Goal: Task Accomplishment & Management: Use online tool/utility

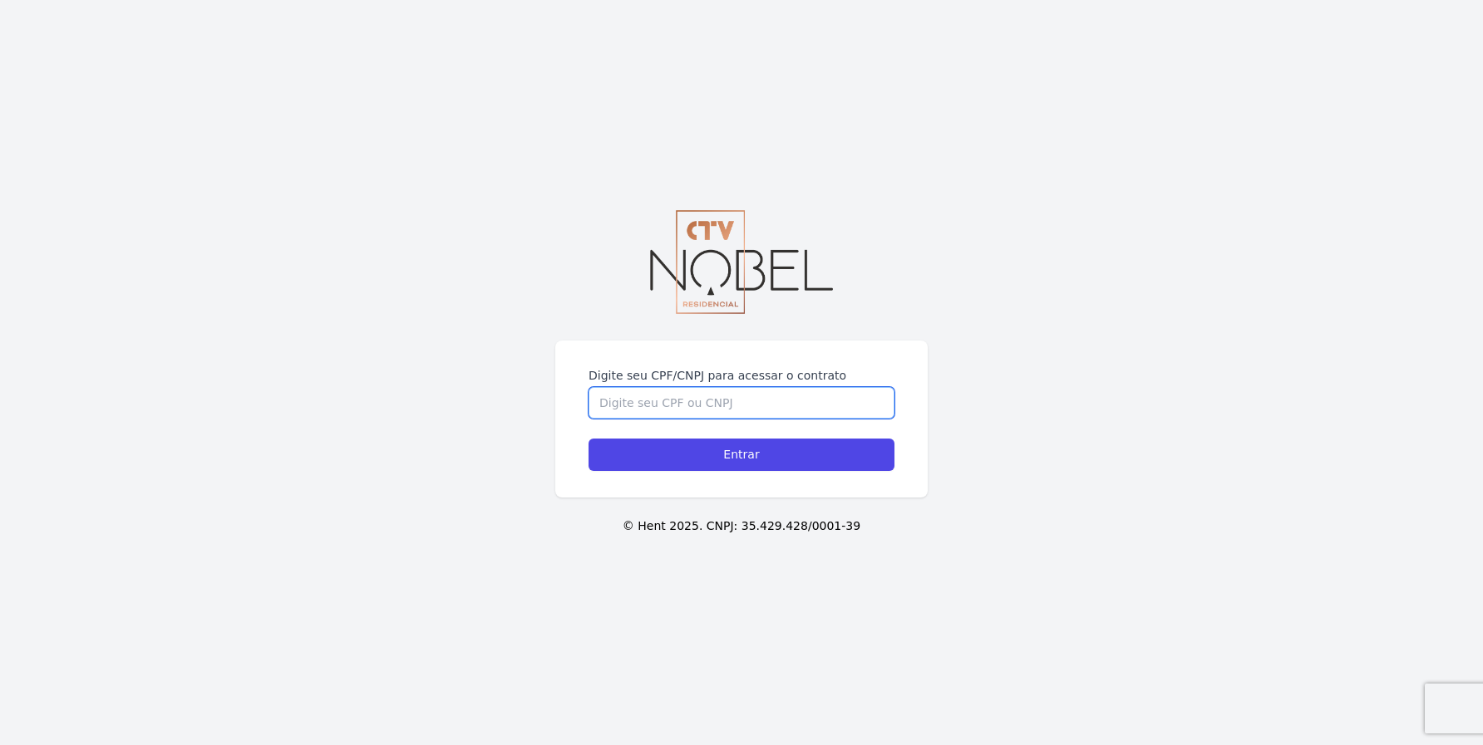
click at [721, 398] on input "Digite seu CPF/CNPJ para acessar o contrato" at bounding box center [741, 403] width 306 height 32
type input "05604517763"
click at [588, 439] on input "Entrar" at bounding box center [741, 455] width 306 height 32
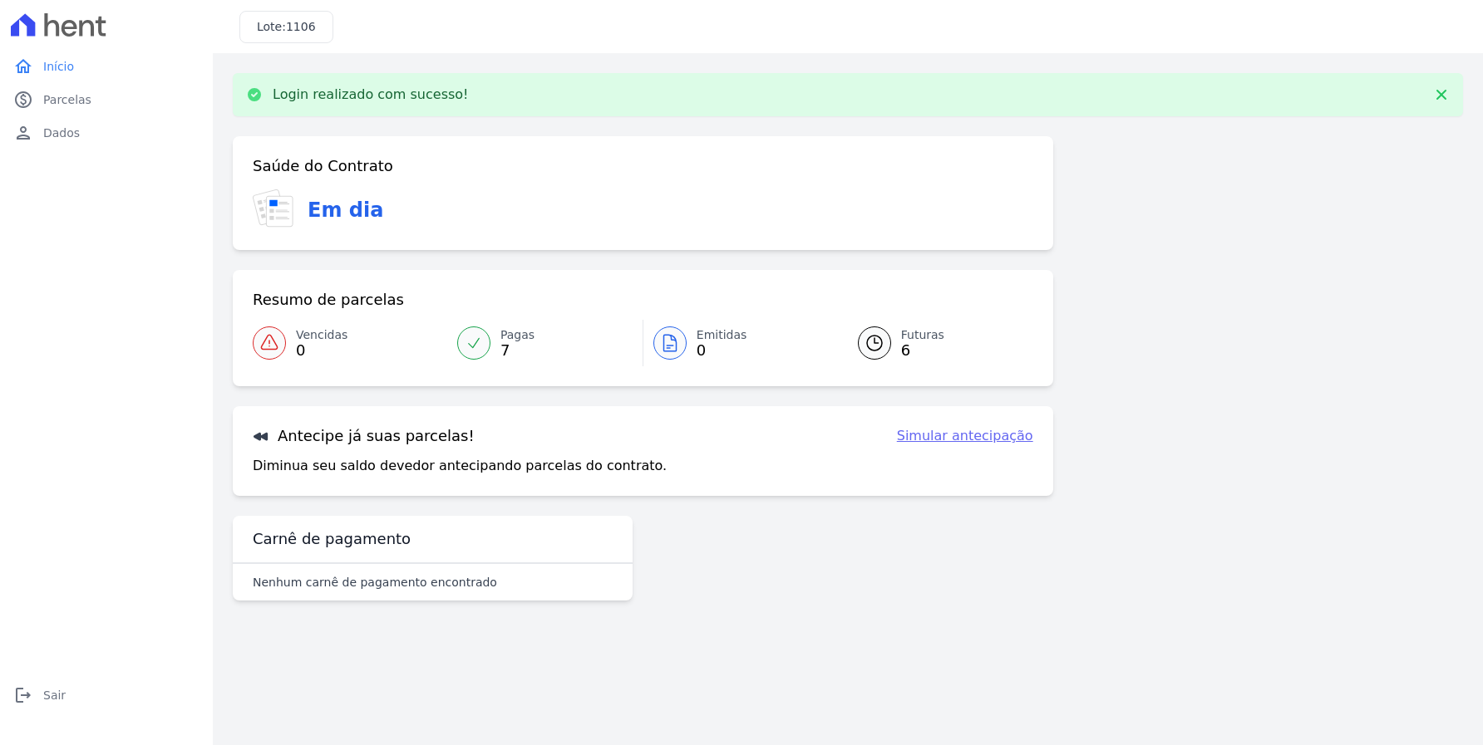
click at [886, 328] on link "Futuras 6" at bounding box center [935, 343] width 195 height 47
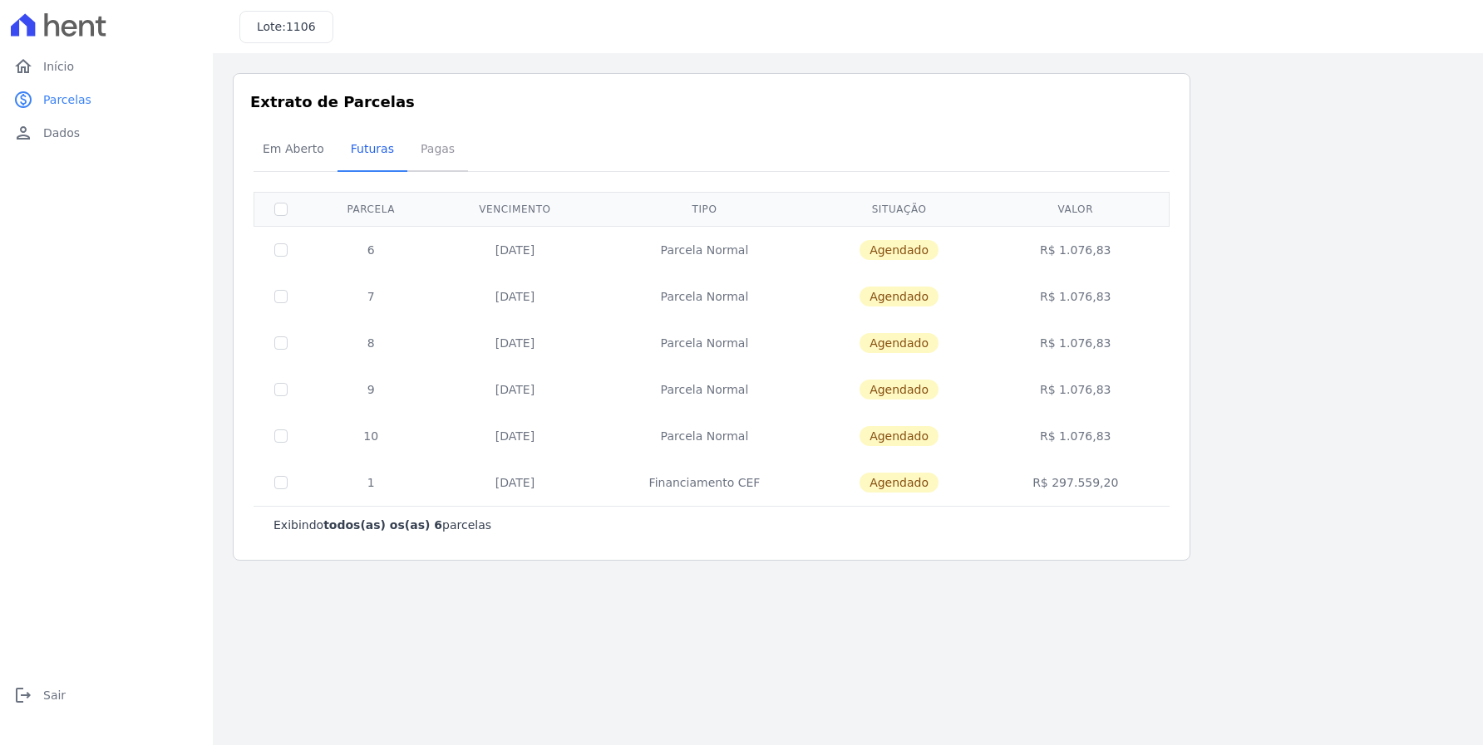
click at [440, 147] on span "Pagas" at bounding box center [438, 148] width 54 height 33
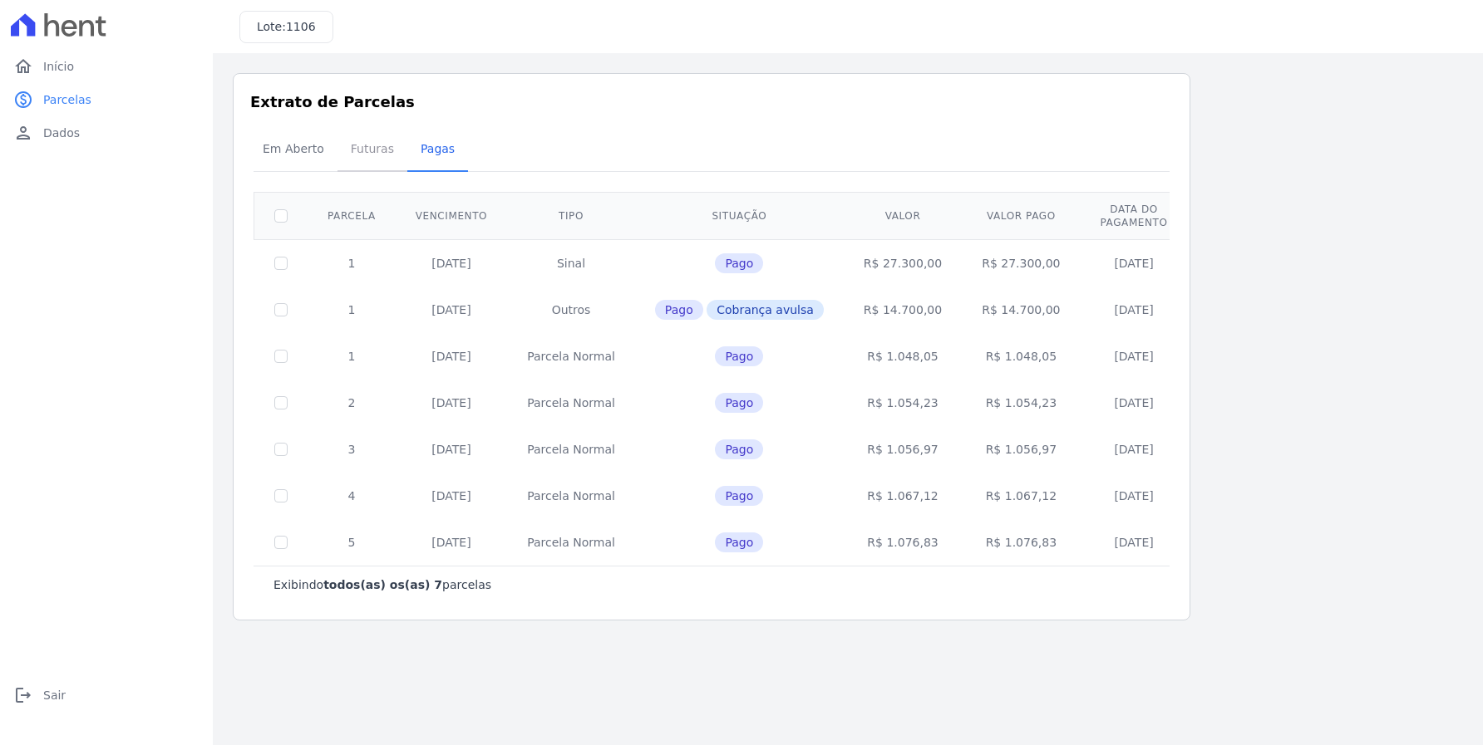
click at [354, 150] on span "Futuras" at bounding box center [372, 148] width 63 height 33
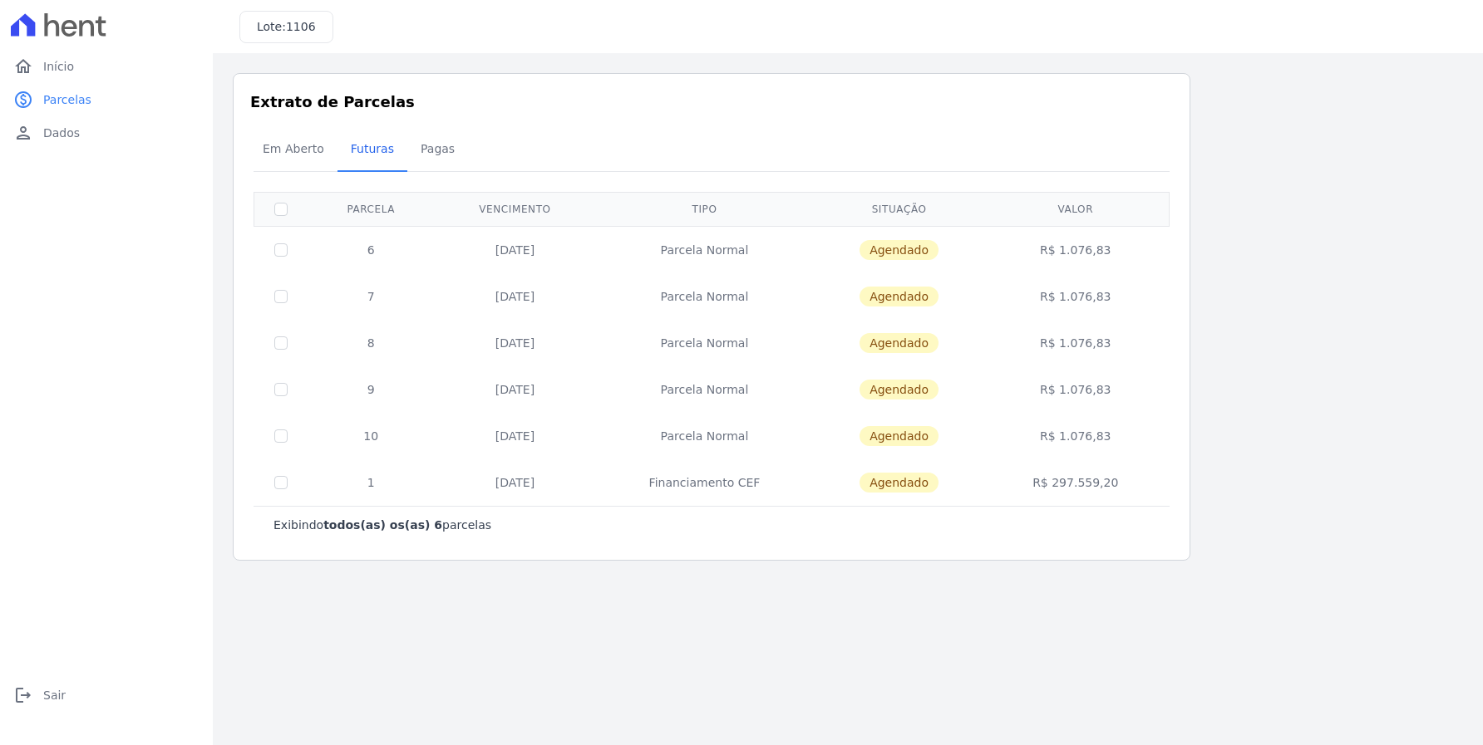
drag, startPoint x: 894, startPoint y: 256, endPoint x: 921, endPoint y: 258, distance: 26.6
click at [895, 256] on span "Agendado" at bounding box center [898, 250] width 79 height 20
click at [1099, 264] on td "R$ 1.076,83" at bounding box center [1075, 249] width 181 height 47
click at [274, 149] on span "Em Aberto" at bounding box center [293, 148] width 81 height 33
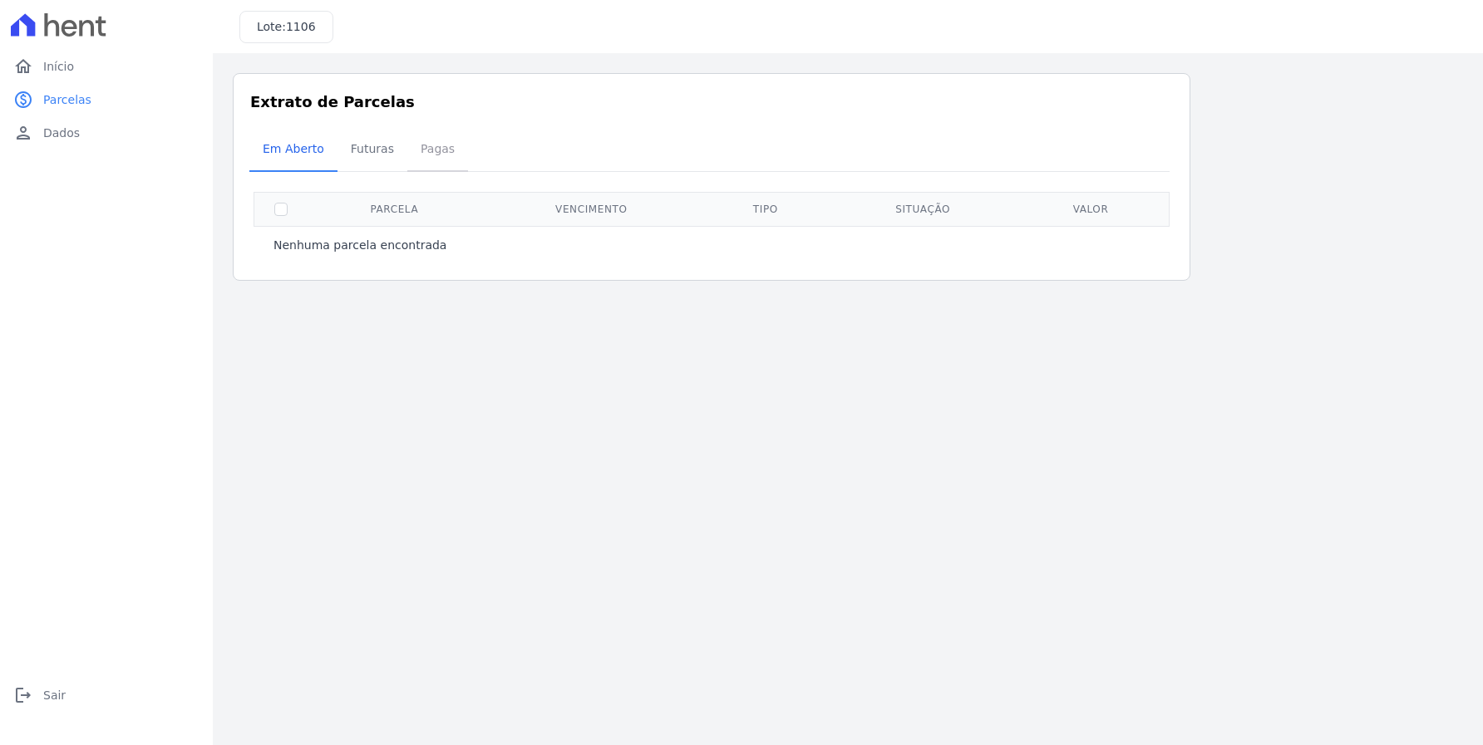
click at [411, 150] on span "Pagas" at bounding box center [438, 148] width 54 height 33
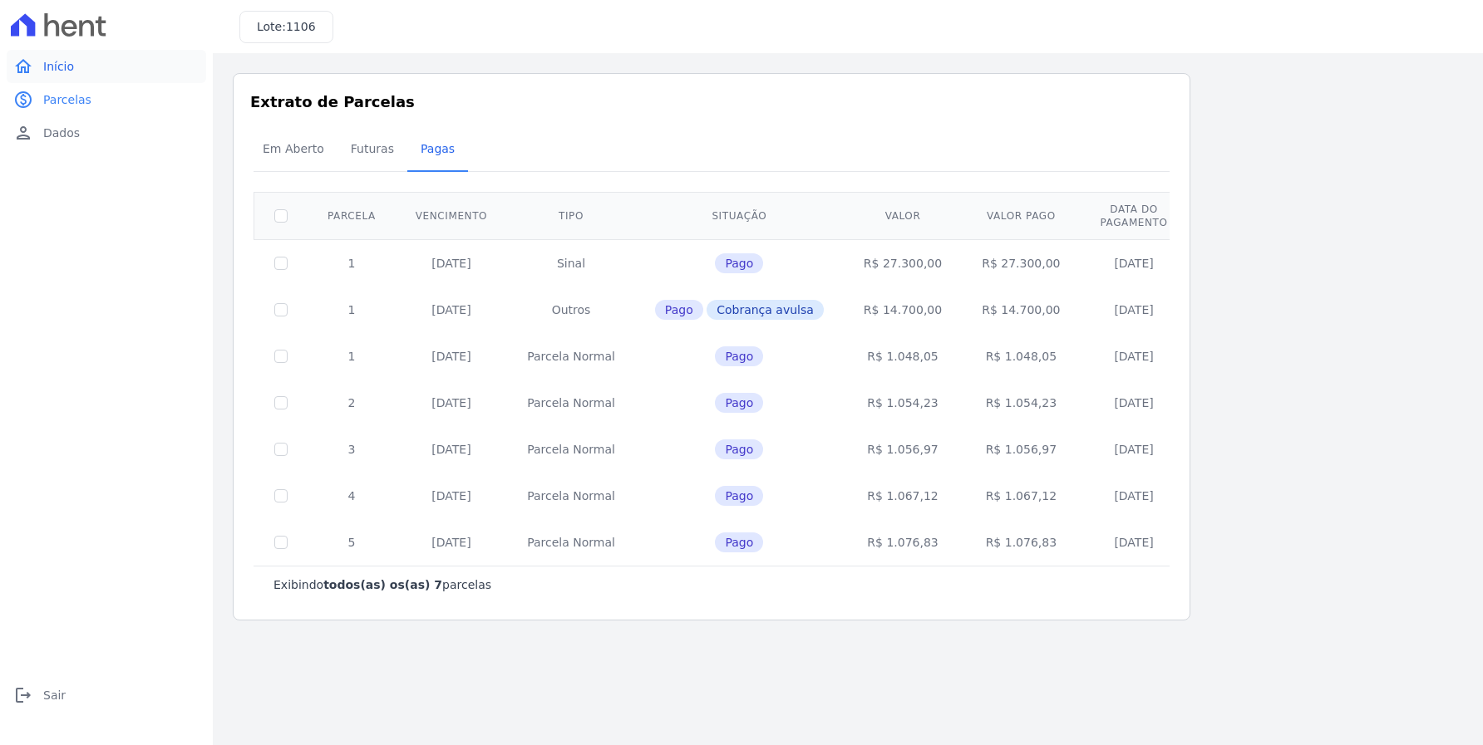
click at [48, 75] on link "home Início" at bounding box center [106, 66] width 199 height 33
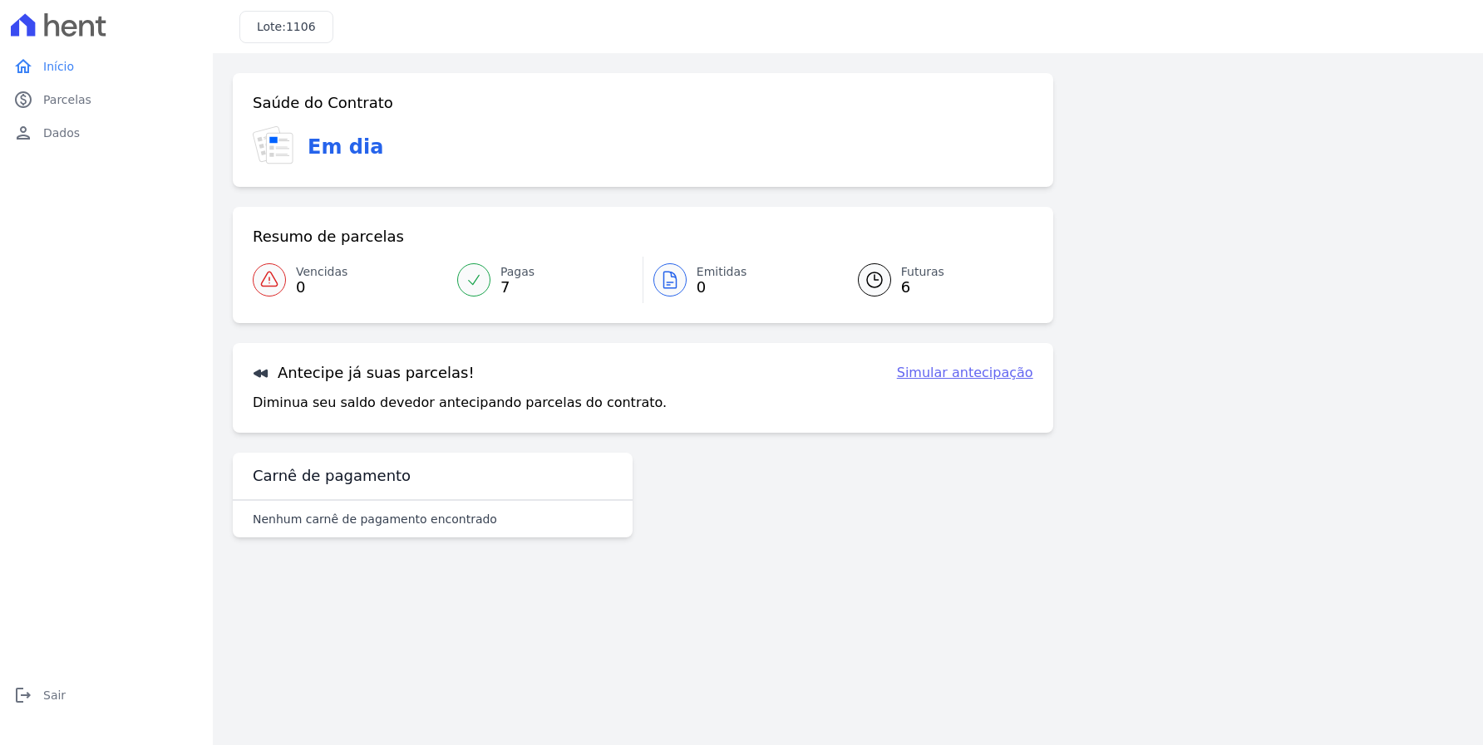
click at [1017, 375] on link "Simular antecipação" at bounding box center [965, 373] width 136 height 20
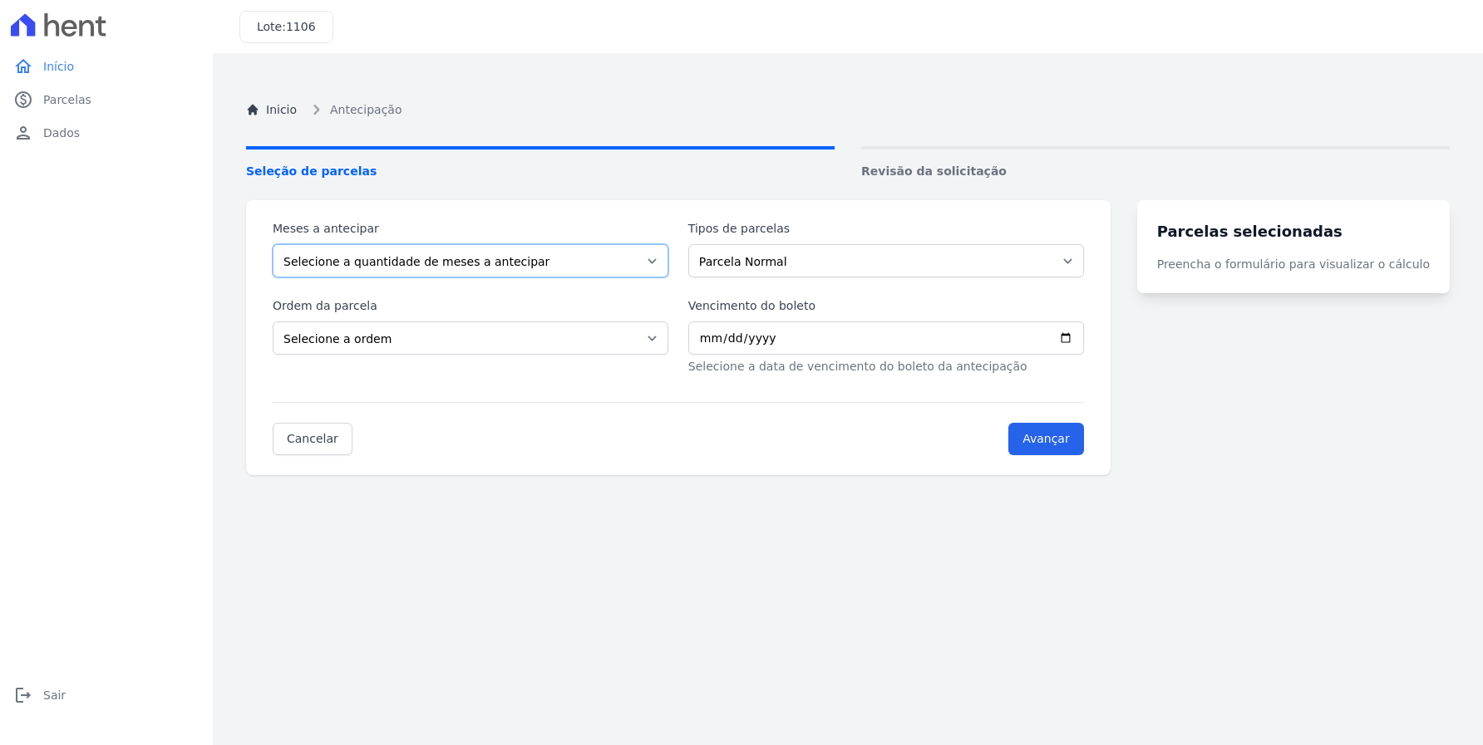
click at [523, 257] on select "Selecione a quantidade de meses a antecipar 1 2 3 4 5 6 7 8 9 10 11 12 13 14 15…" at bounding box center [471, 260] width 396 height 33
select select "2"
click at [273, 244] on select "Selecione a quantidade de meses a antecipar 1 2 3 4 5 6 7 8 9 10 11 12 13 14 15…" at bounding box center [471, 260] width 396 height 33
click at [857, 257] on select "Parcela Normal Financiamento CEF" at bounding box center [886, 260] width 396 height 33
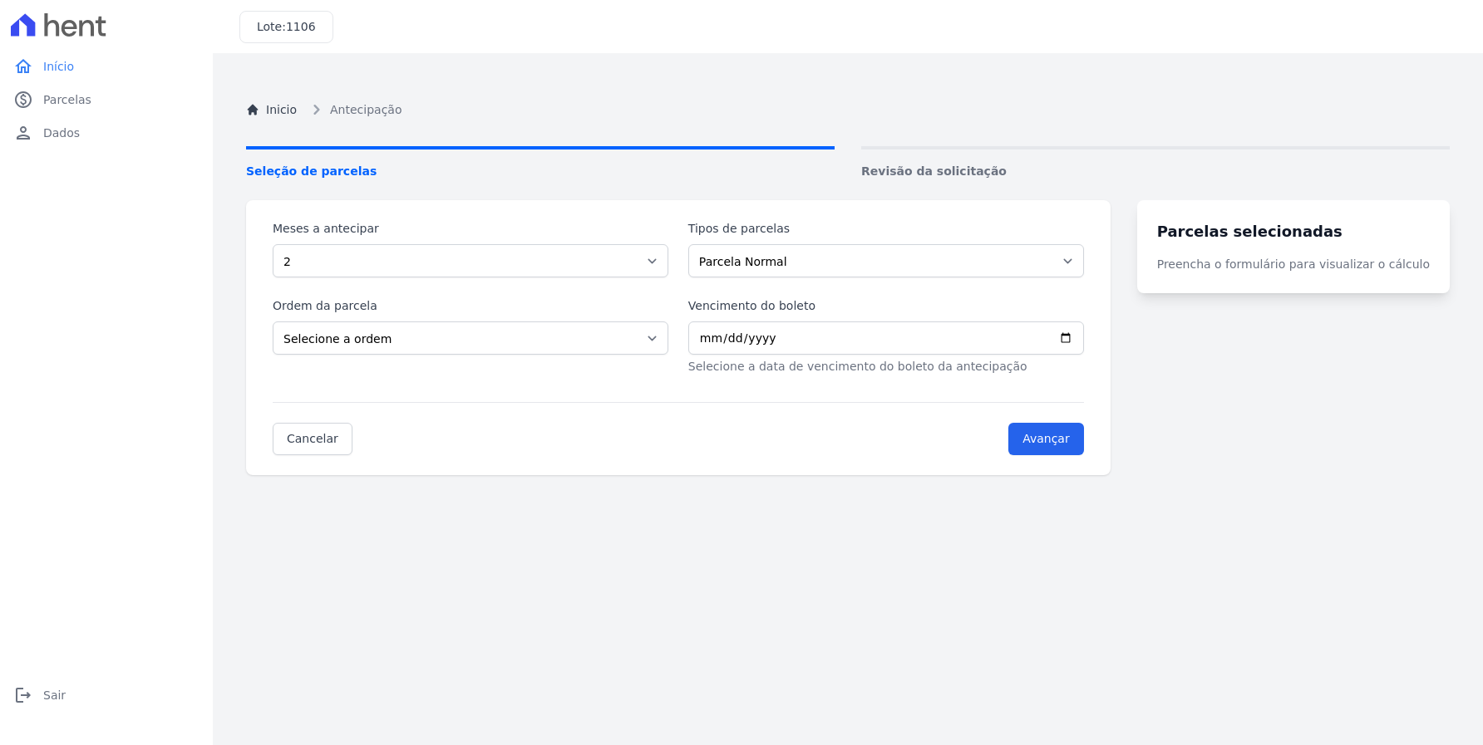
click at [631, 320] on div "Ordem da parcela Selecione a ordem Últimas parcelas Primeiras parcelas" at bounding box center [471, 337] width 396 height 78
click at [615, 335] on select "Selecione a ordem Últimas parcelas Primeiras parcelas" at bounding box center [471, 338] width 396 height 33
select select "beginning"
click at [273, 322] on select "Selecione a ordem Últimas parcelas Primeiras parcelas" at bounding box center [471, 338] width 396 height 33
click at [818, 349] on input "Vencimento do boleto" at bounding box center [886, 338] width 396 height 33
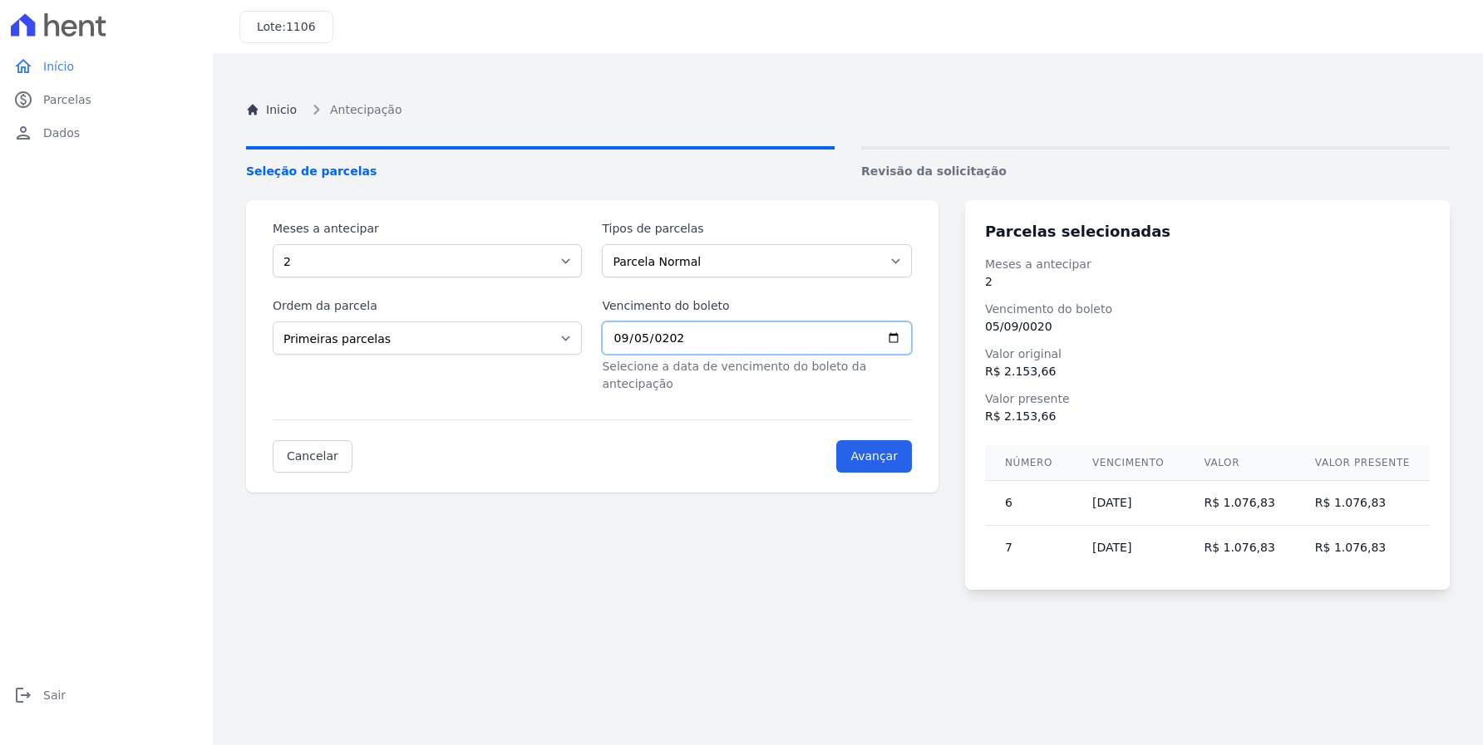
type input "2025-09-05"
click at [640, 261] on select "Parcela Normal Financiamento CEF" at bounding box center [756, 260] width 309 height 33
select select "financing"
click at [608, 244] on select "Parcela Normal Financiamento CEF" at bounding box center [756, 260] width 309 height 33
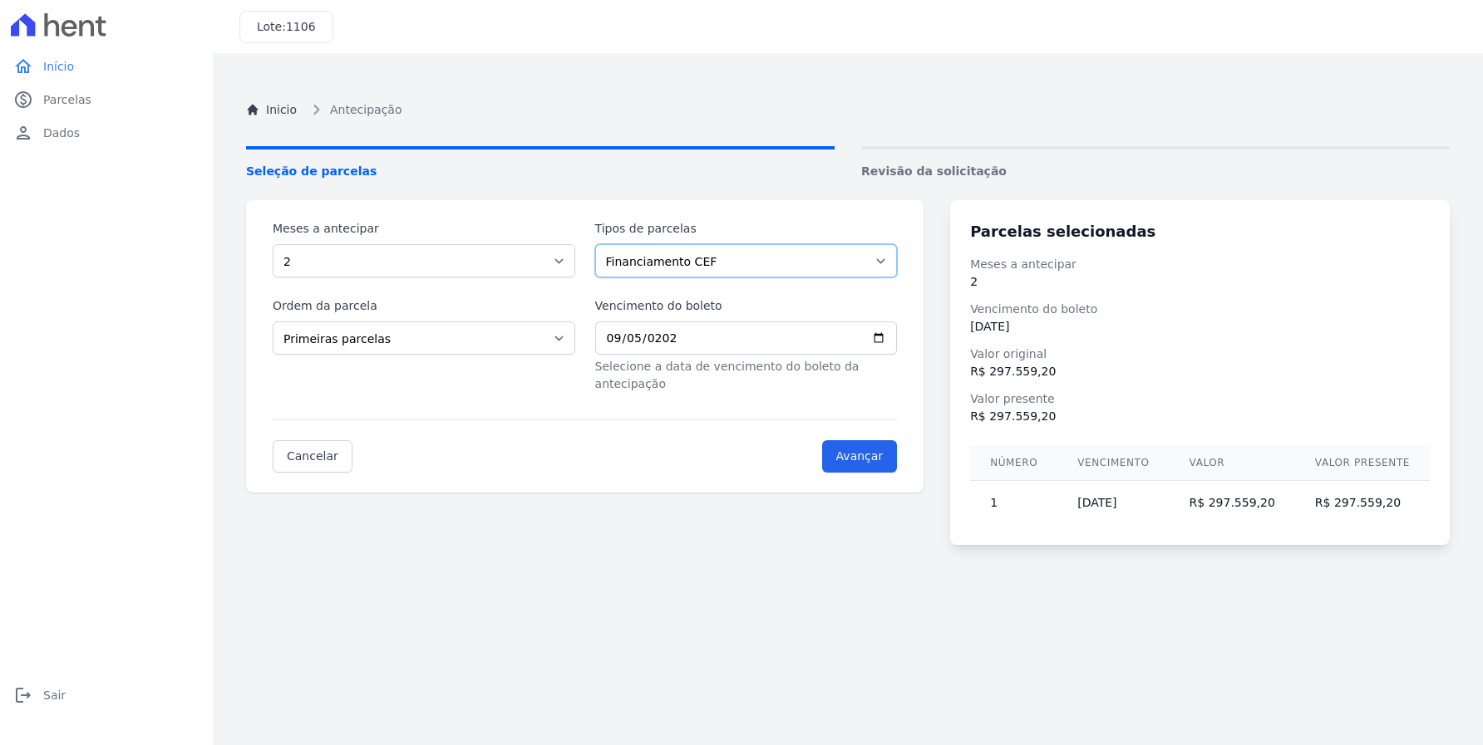
click at [696, 258] on select "Parcela Normal Financiamento CEF" at bounding box center [746, 260] width 303 height 33
click at [668, 277] on select "Parcela Normal Financiamento CEF" at bounding box center [746, 260] width 303 height 33
click at [299, 321] on div "Ordem da parcela Selecione a ordem Últimas parcelas Primeiras parcelas" at bounding box center [424, 346] width 303 height 96
click at [302, 328] on select "Selecione a ordem Últimas parcelas Primeiras parcelas" at bounding box center [424, 338] width 303 height 33
click at [66, 102] on span "Parcelas" at bounding box center [67, 99] width 48 height 17
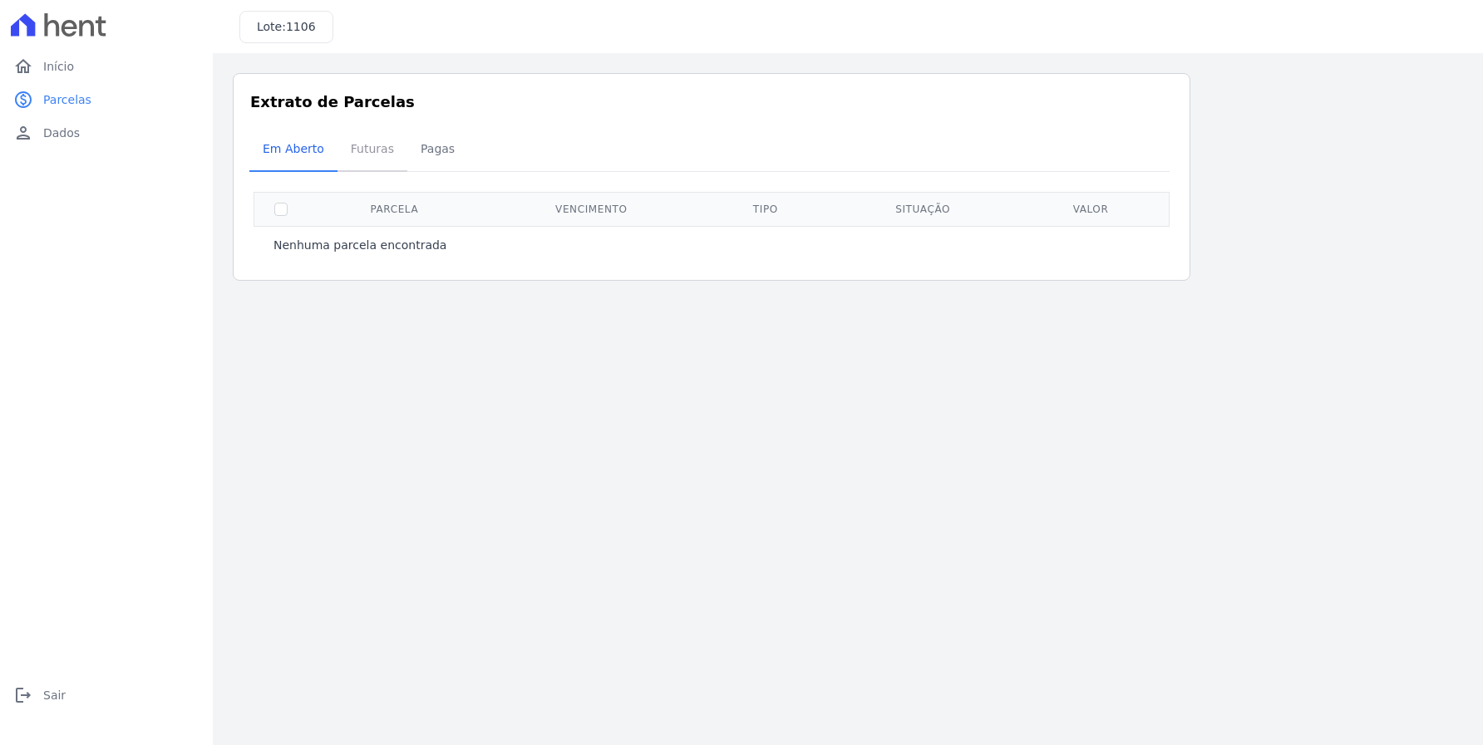
click at [360, 160] on span "Futuras" at bounding box center [372, 148] width 63 height 33
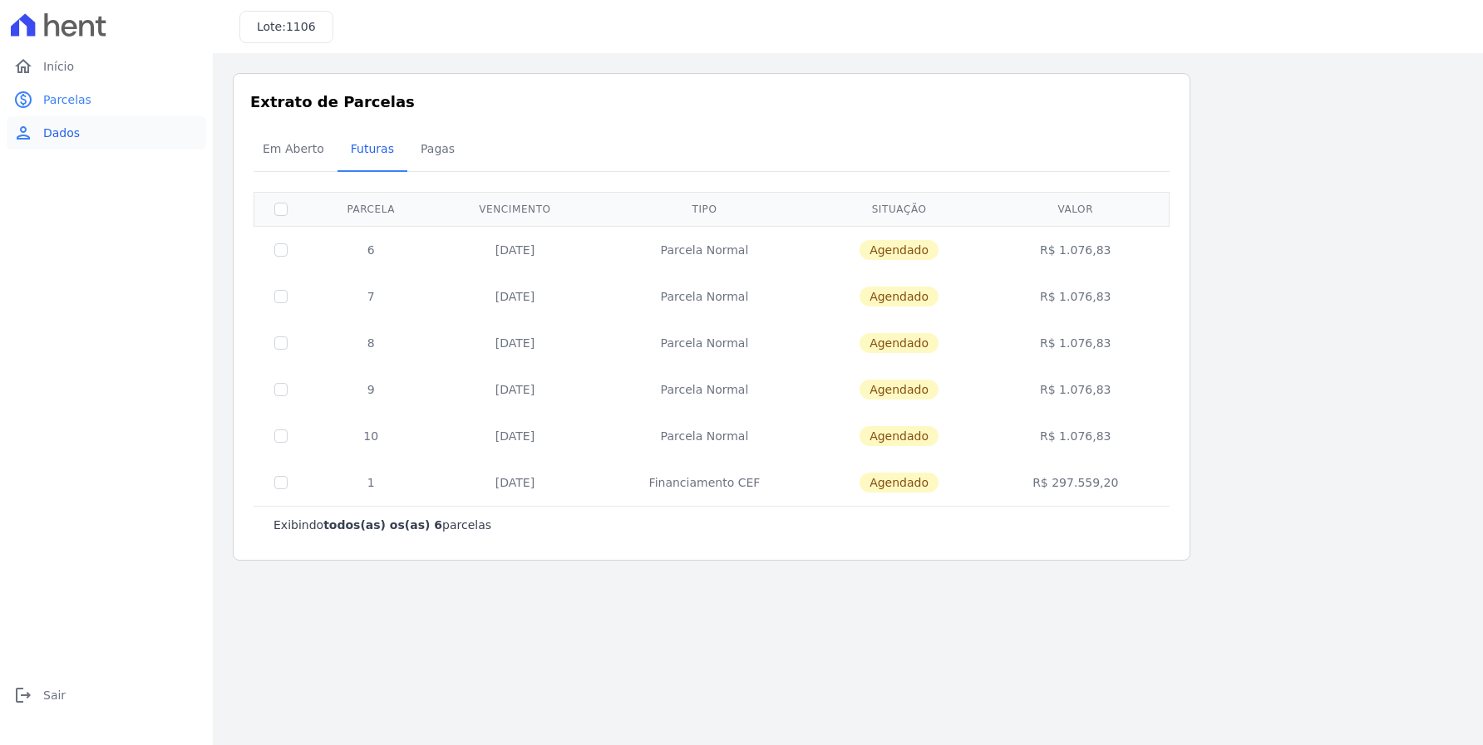
click at [78, 130] on link "person Dados" at bounding box center [106, 132] width 199 height 33
